Goal: Information Seeking & Learning: Learn about a topic

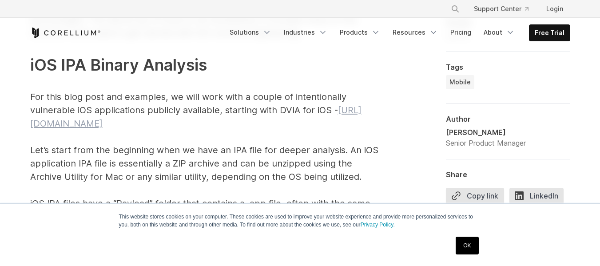
click at [156, 121] on link "[URL][DOMAIN_NAME]" at bounding box center [196, 117] width 332 height 24
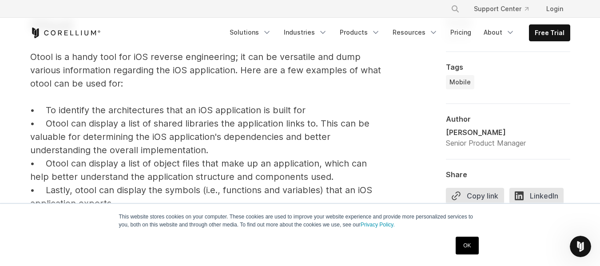
scroll to position [1926, 0]
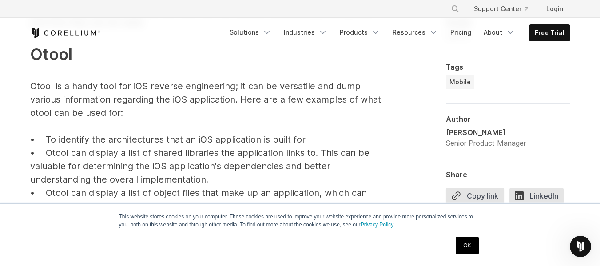
click at [41, 54] on span "Otool" at bounding box center [51, 54] width 42 height 20
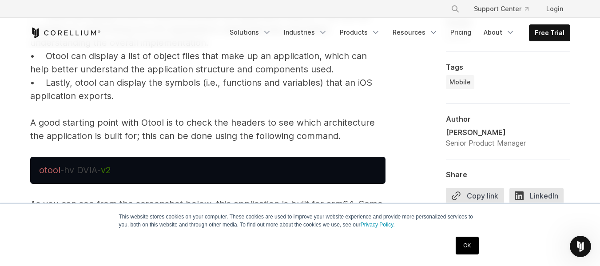
scroll to position [2062, 0]
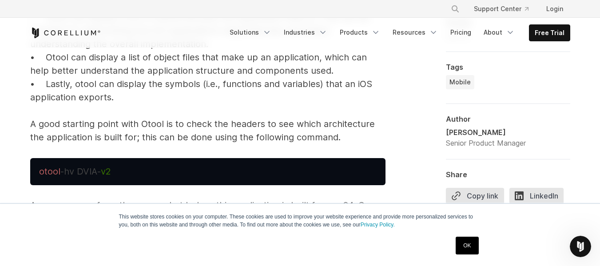
click at [48, 175] on span "otool" at bounding box center [49, 171] width 21 height 11
copy pre "otool"
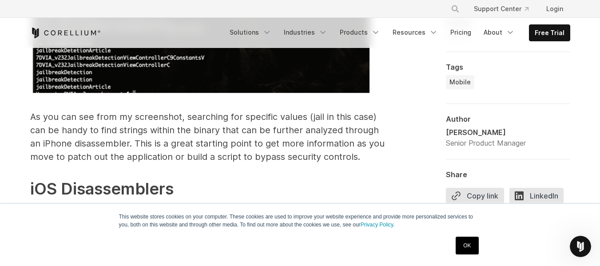
scroll to position [4109, 0]
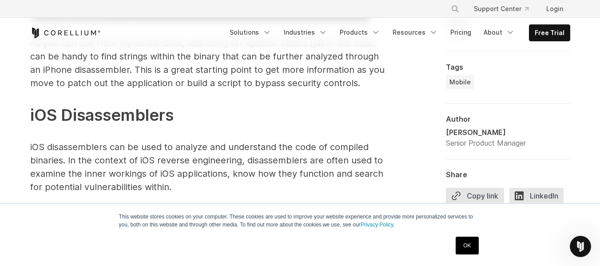
scroll to position [4181, 0]
